Goal: Task Accomplishment & Management: Manage account settings

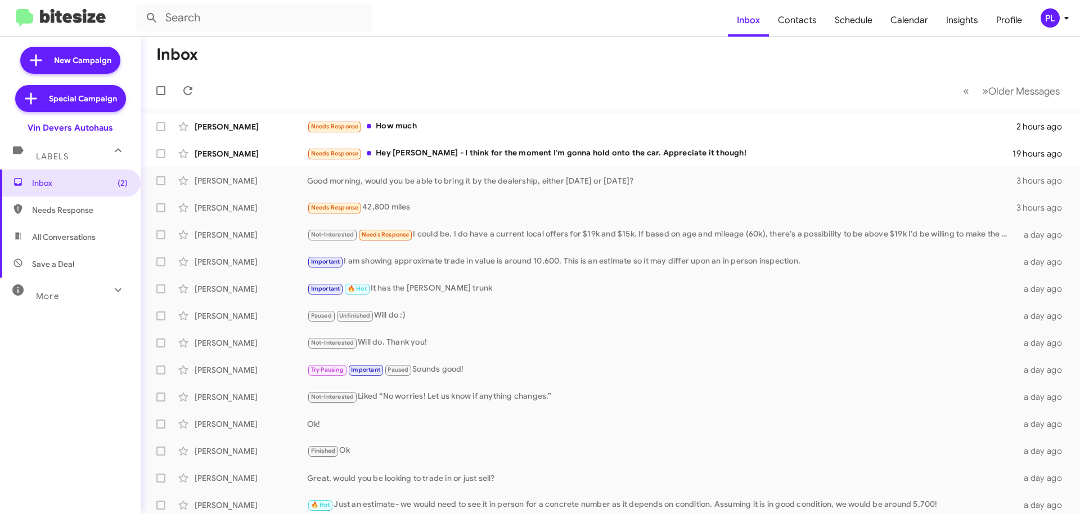
click at [1061, 21] on icon at bounding box center [1067, 18] width 14 height 14
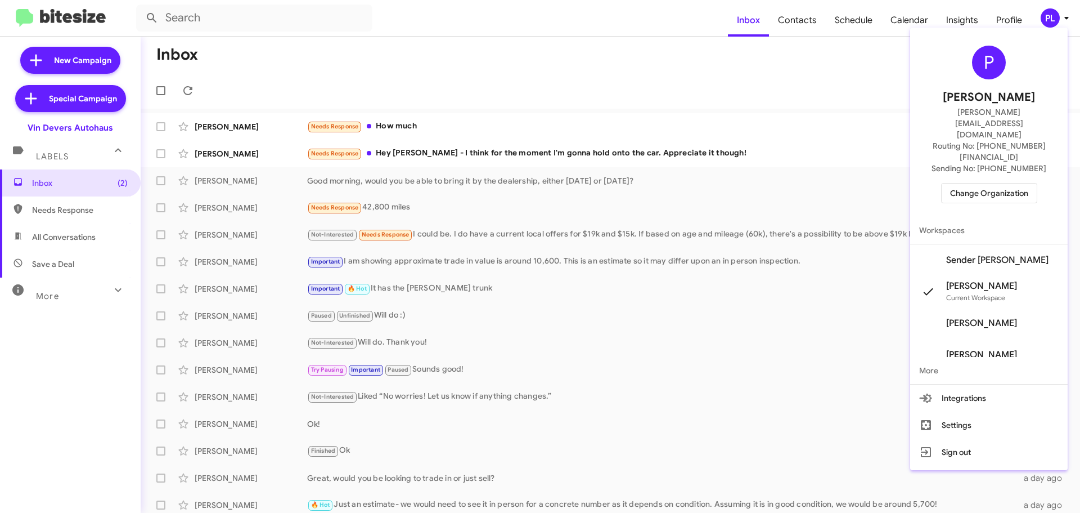
click at [1004, 183] on span "Change Organization" at bounding box center [989, 192] width 78 height 19
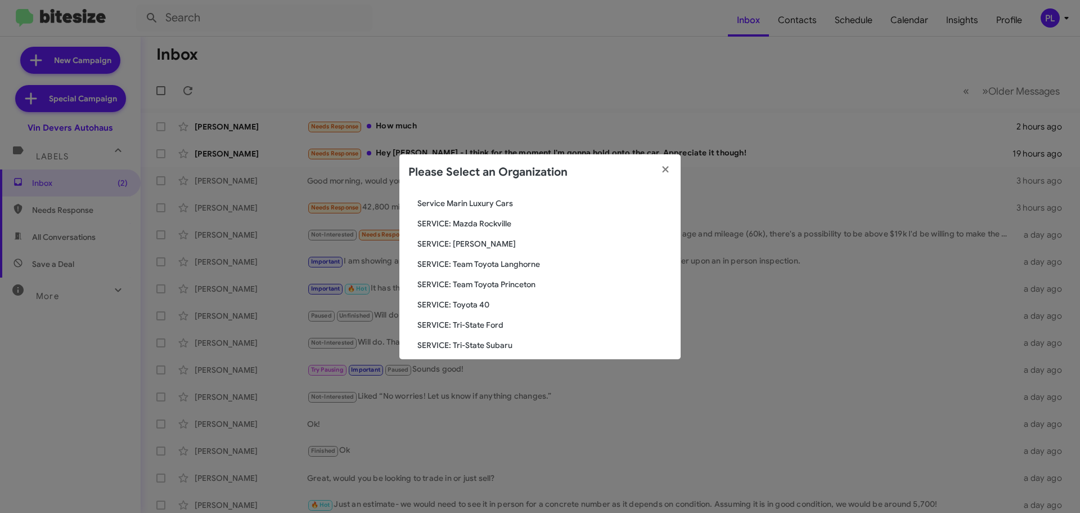
scroll to position [1744, 0]
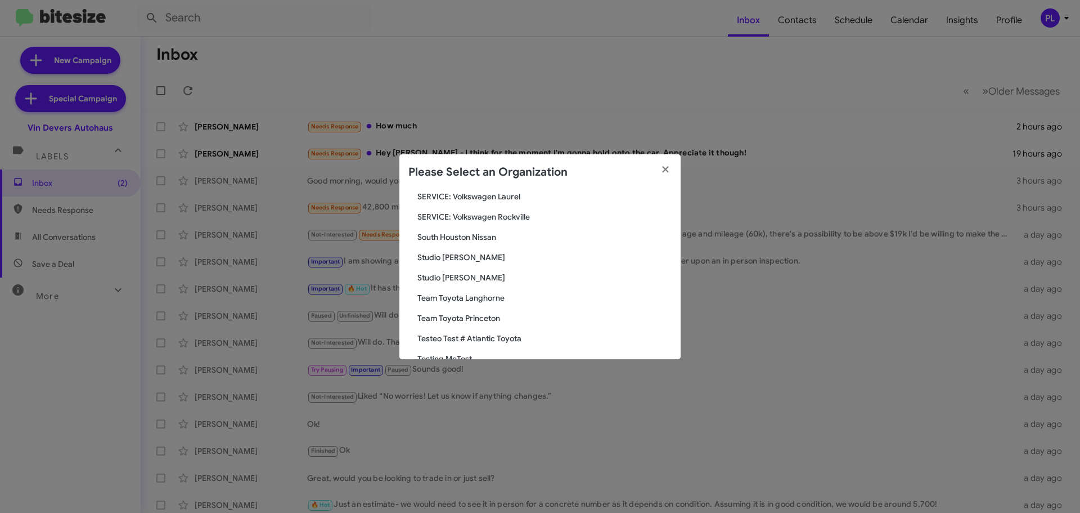
click at [459, 237] on span "South Houston Nissan" at bounding box center [545, 236] width 254 height 11
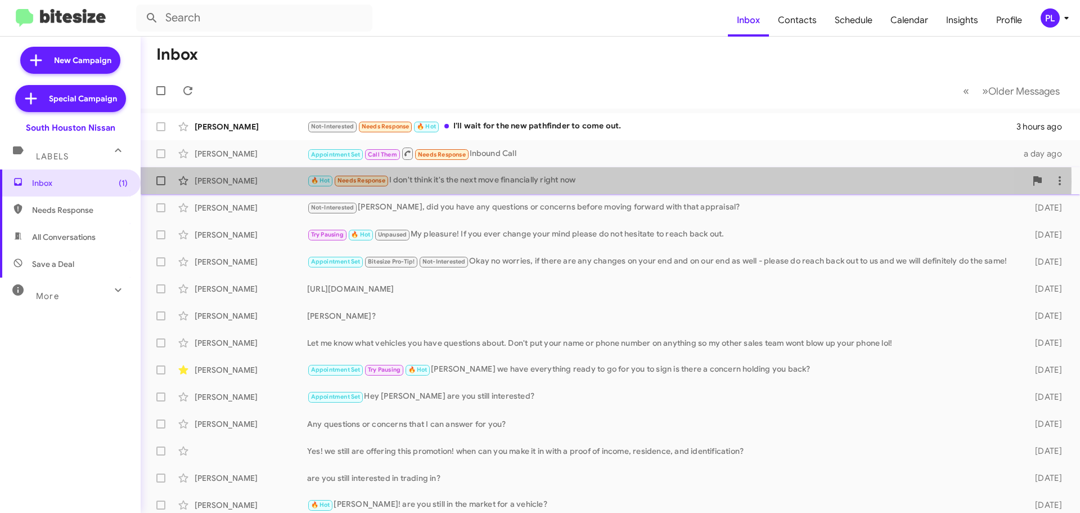
click at [542, 182] on div "🔥 Hot Needs Response I don't think it's the next move financially right now" at bounding box center [666, 180] width 719 height 13
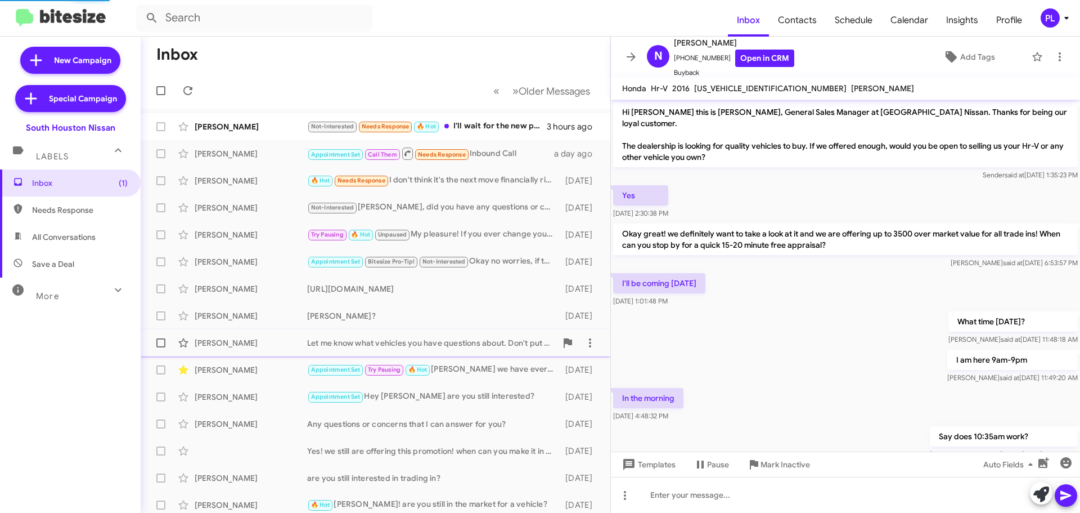
scroll to position [455, 0]
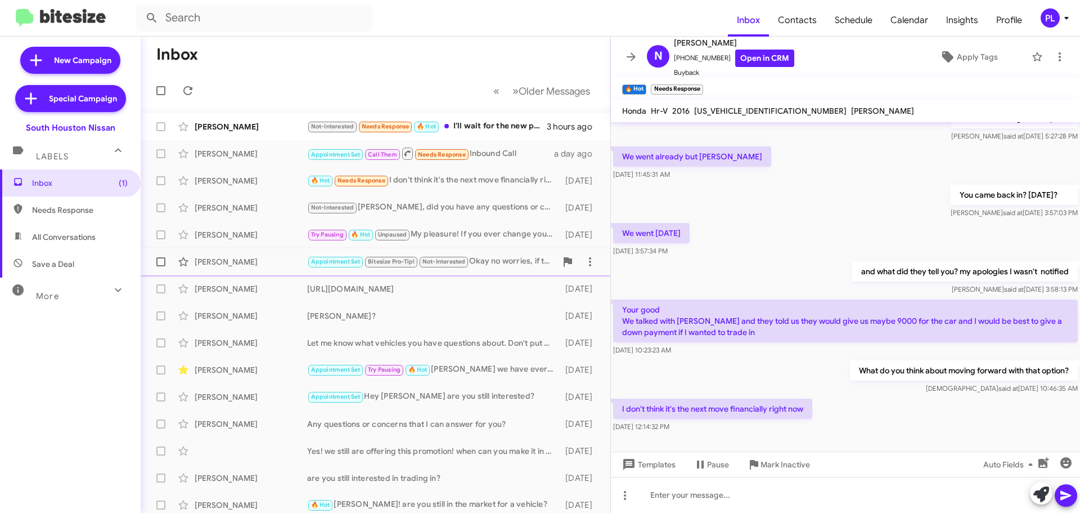
click at [514, 257] on div "Appointment Set Bitesize Pro-Tip! Not-Interested Okay no worries, if there are …" at bounding box center [431, 261] width 249 height 13
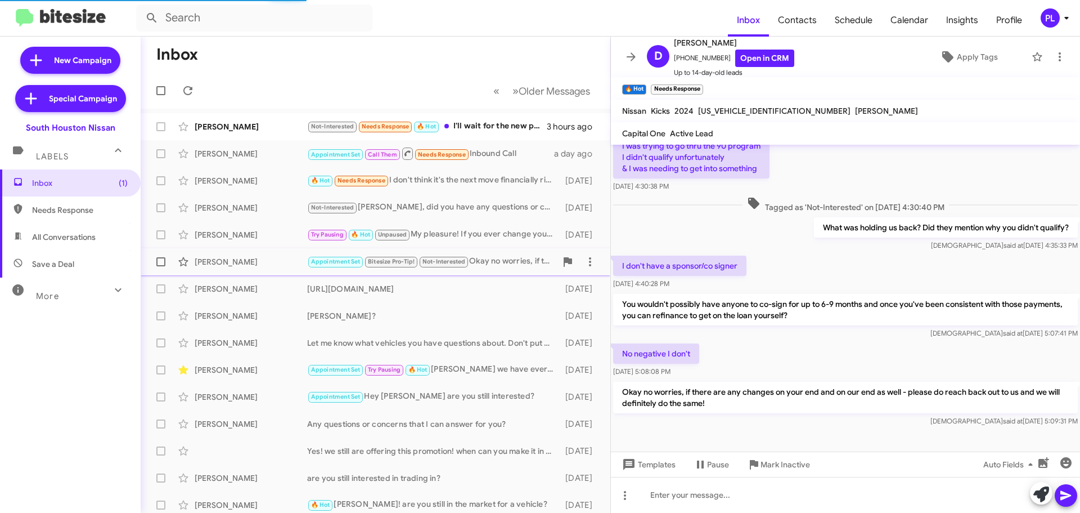
scroll to position [313, 0]
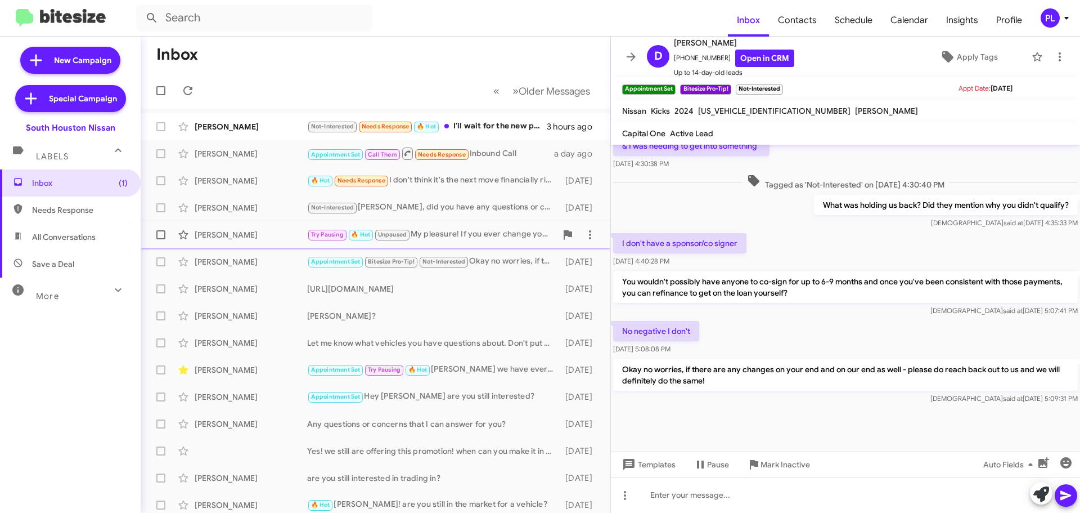
click at [280, 239] on div "Sondra Monteil" at bounding box center [251, 234] width 113 height 11
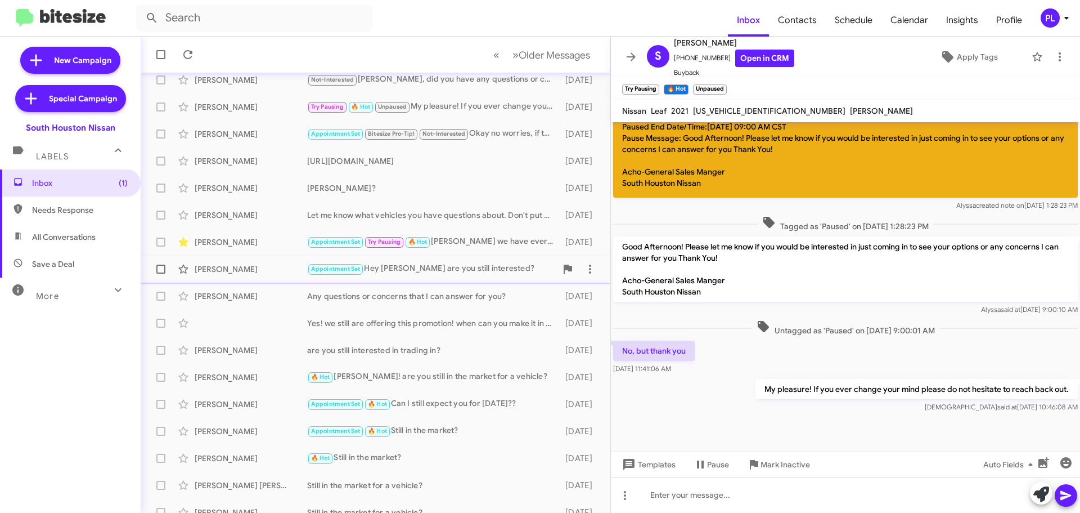
scroll to position [141, 0]
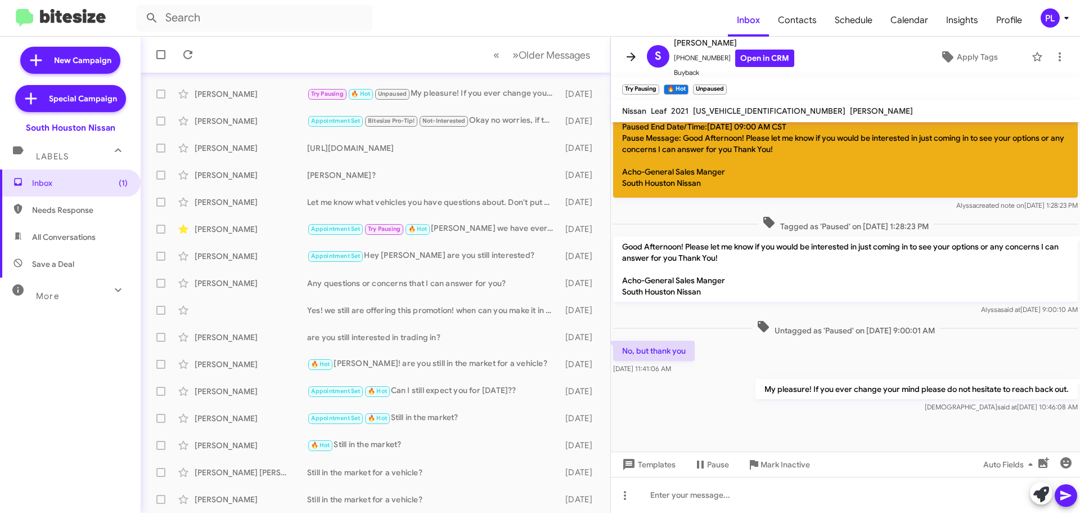
click at [632, 56] on icon at bounding box center [631, 56] width 9 height 8
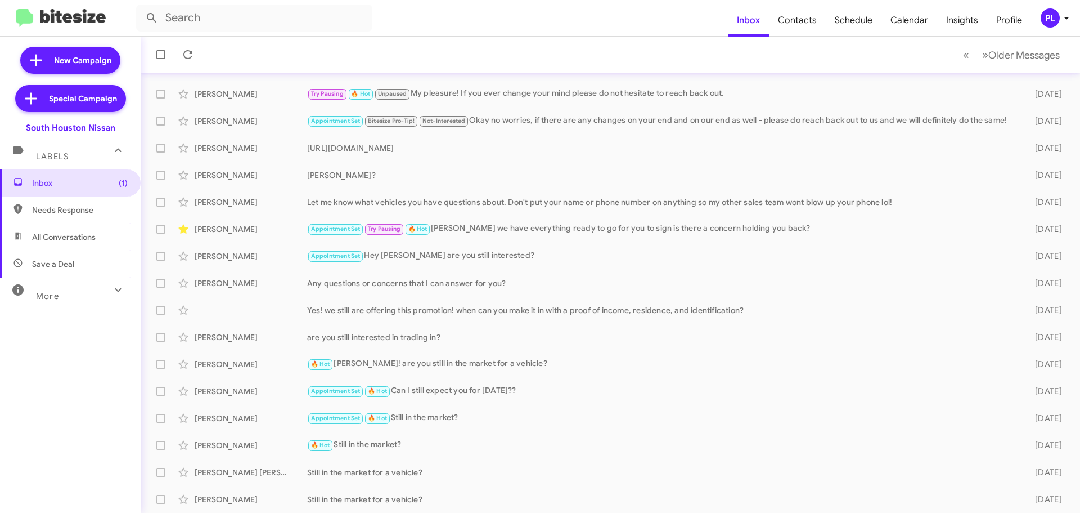
click at [59, 286] on div "More" at bounding box center [59, 291] width 100 height 21
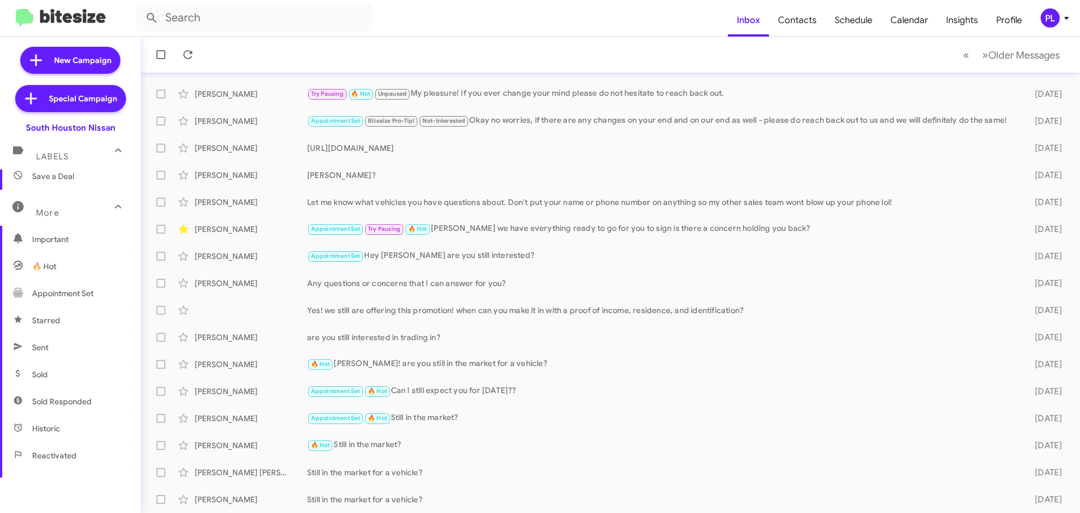
scroll to position [169, 0]
click at [84, 326] on span "Sold Responded" at bounding box center [70, 320] width 141 height 27
type input "in:sold-verified"
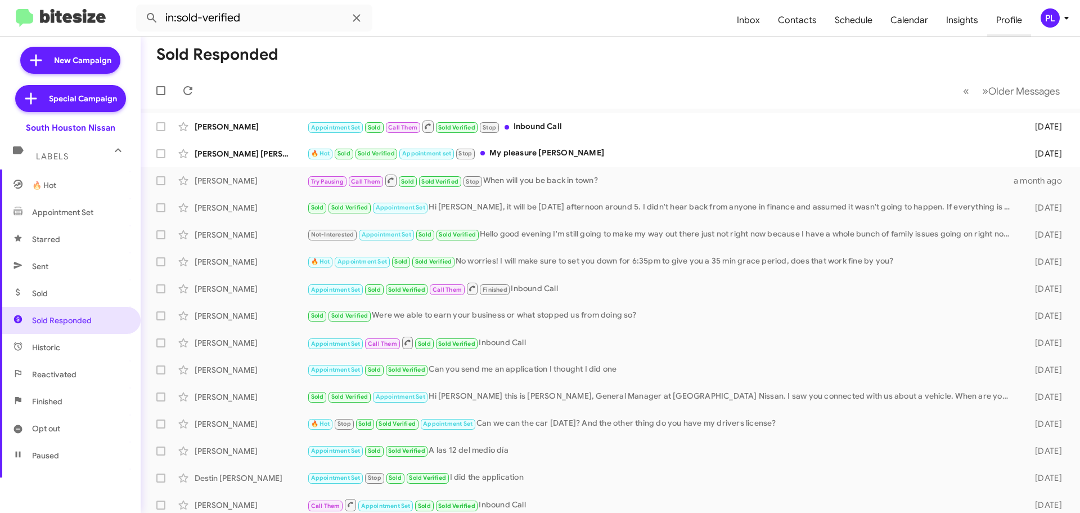
click at [1000, 26] on span "Profile" at bounding box center [1010, 20] width 44 height 33
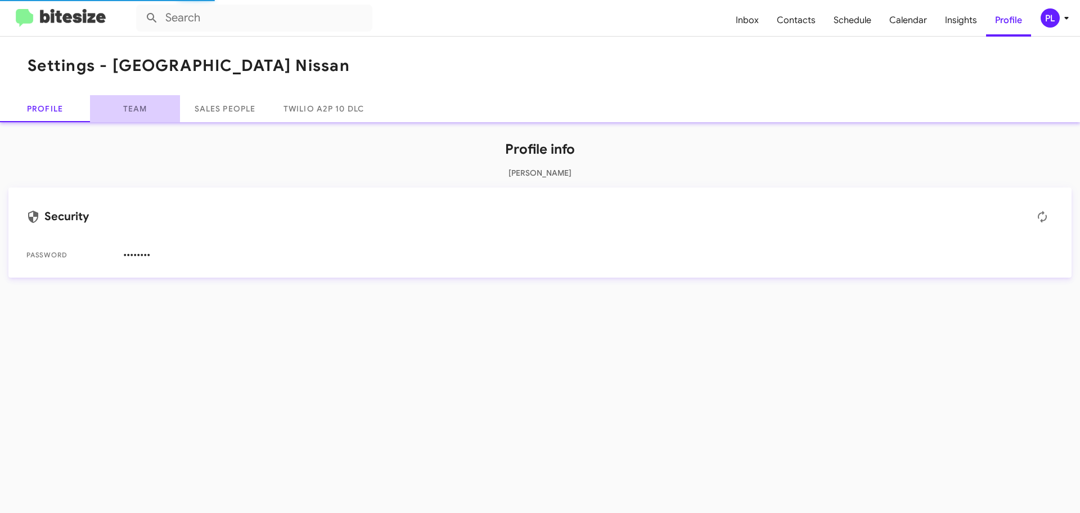
click at [115, 105] on link "Team" at bounding box center [135, 108] width 90 height 27
